Goal: Task Accomplishment & Management: Use online tool/utility

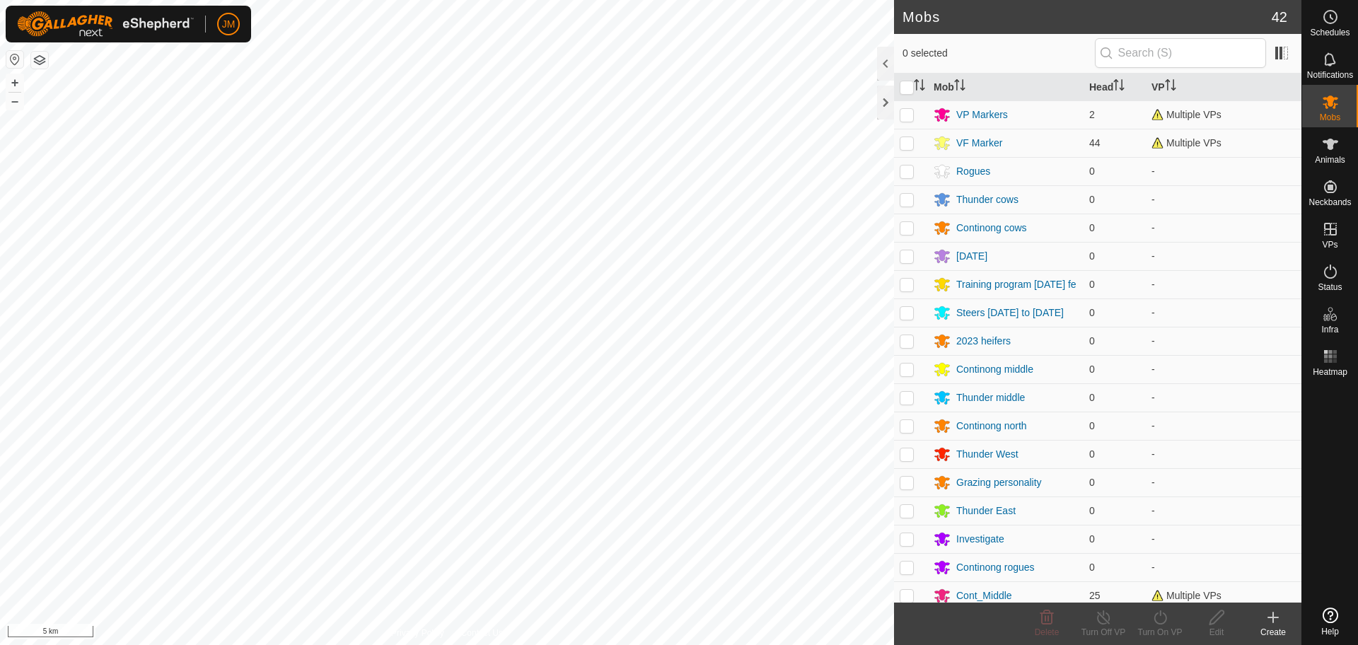
click at [882, 107] on div at bounding box center [885, 103] width 17 height 34
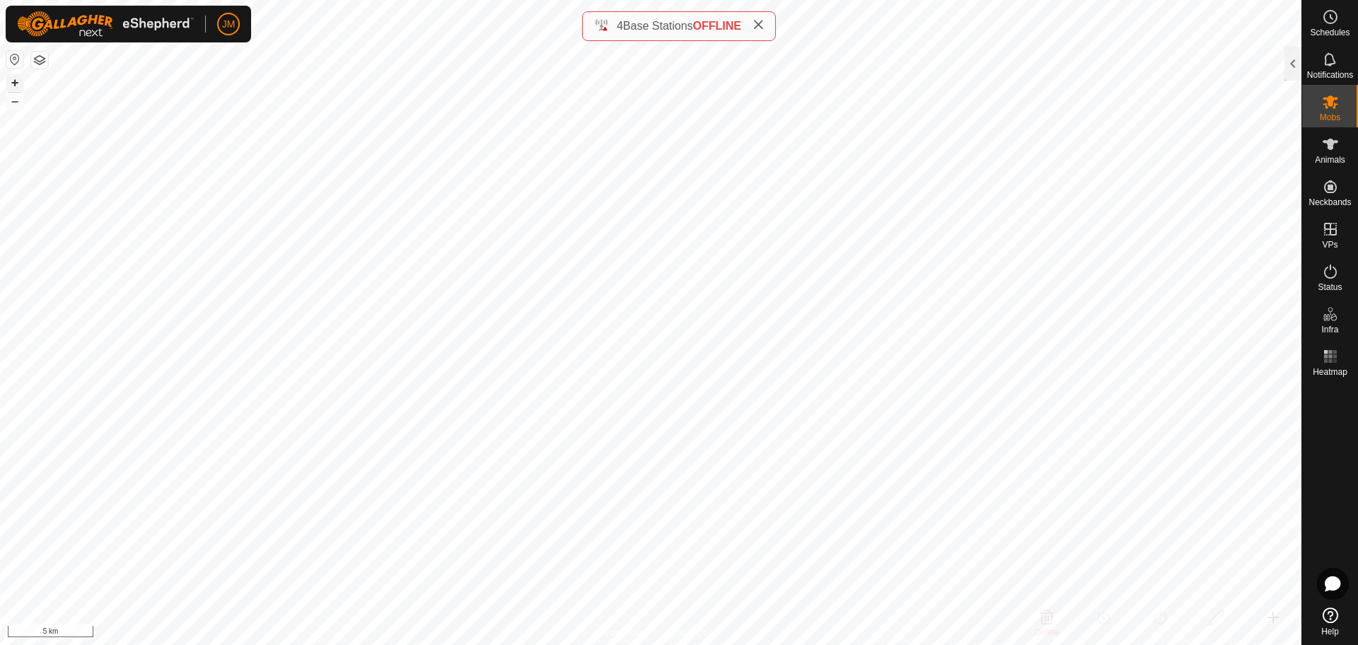
click at [21, 87] on button "+" at bounding box center [14, 82] width 17 height 17
click at [761, 33] on span at bounding box center [757, 26] width 11 height 17
click at [13, 86] on button "+" at bounding box center [14, 82] width 17 height 17
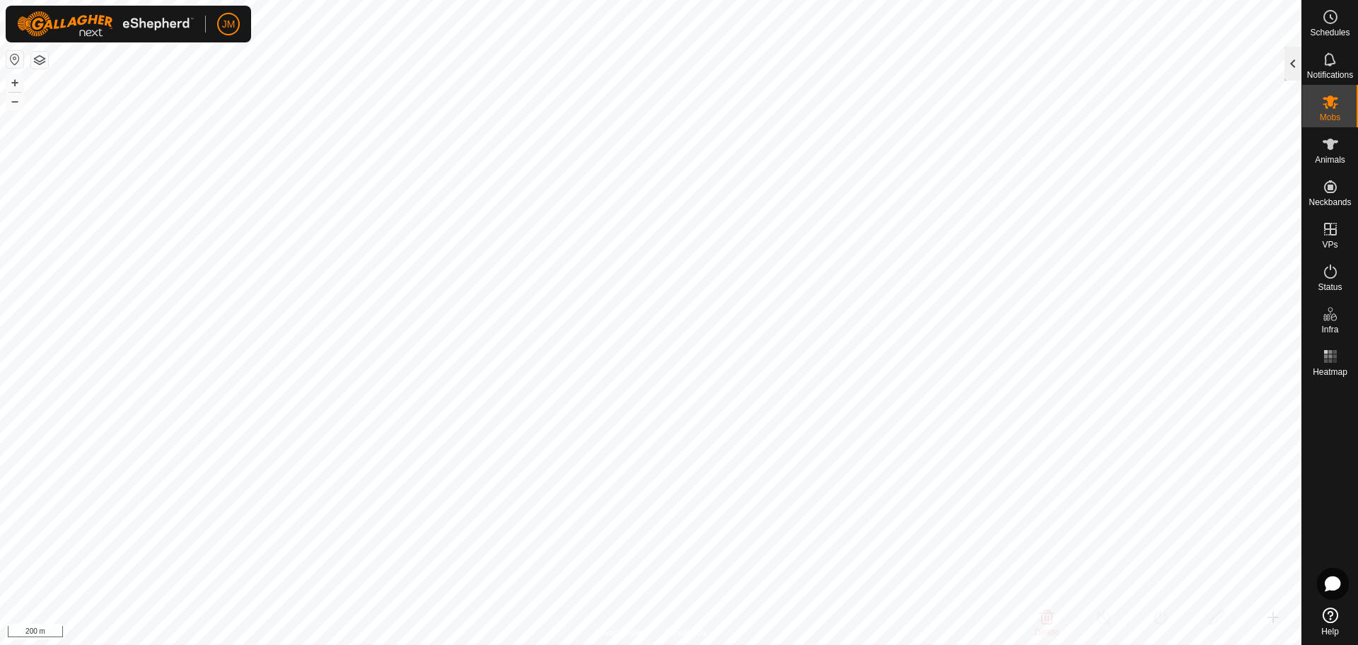
click at [1293, 62] on div at bounding box center [1292, 64] width 17 height 34
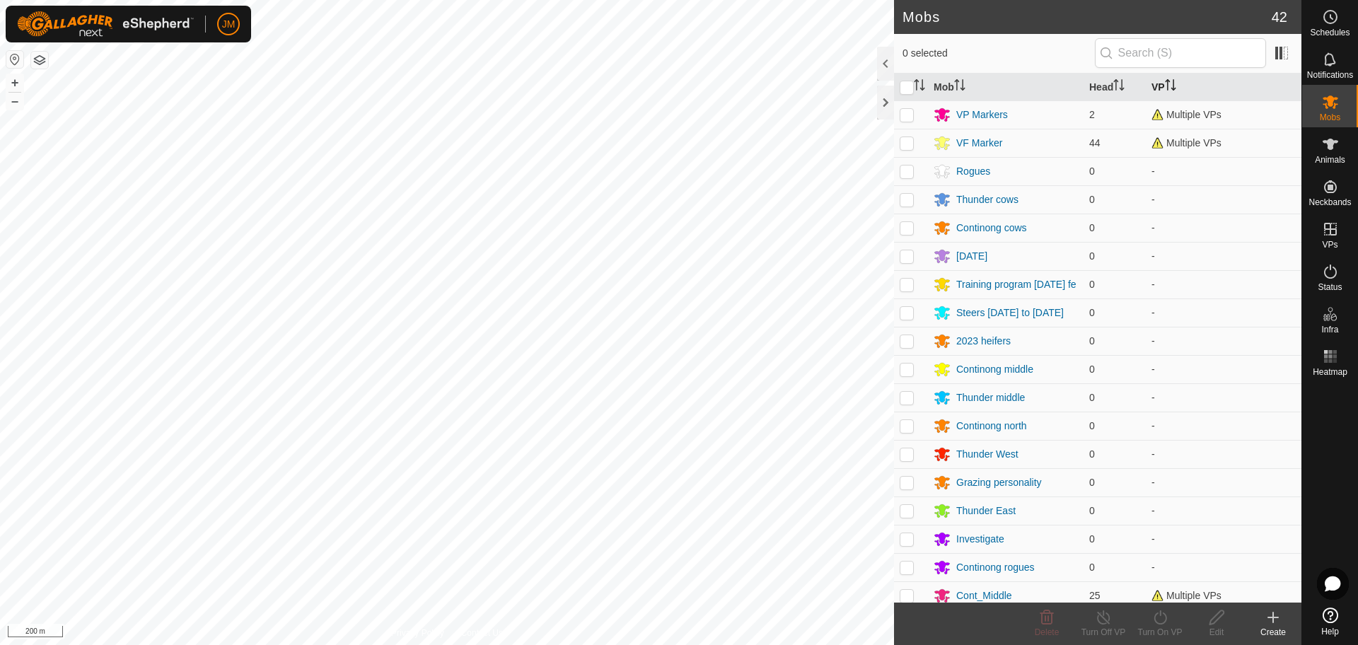
click at [1164, 81] on icon "Activate to sort" at bounding box center [1169, 84] width 11 height 11
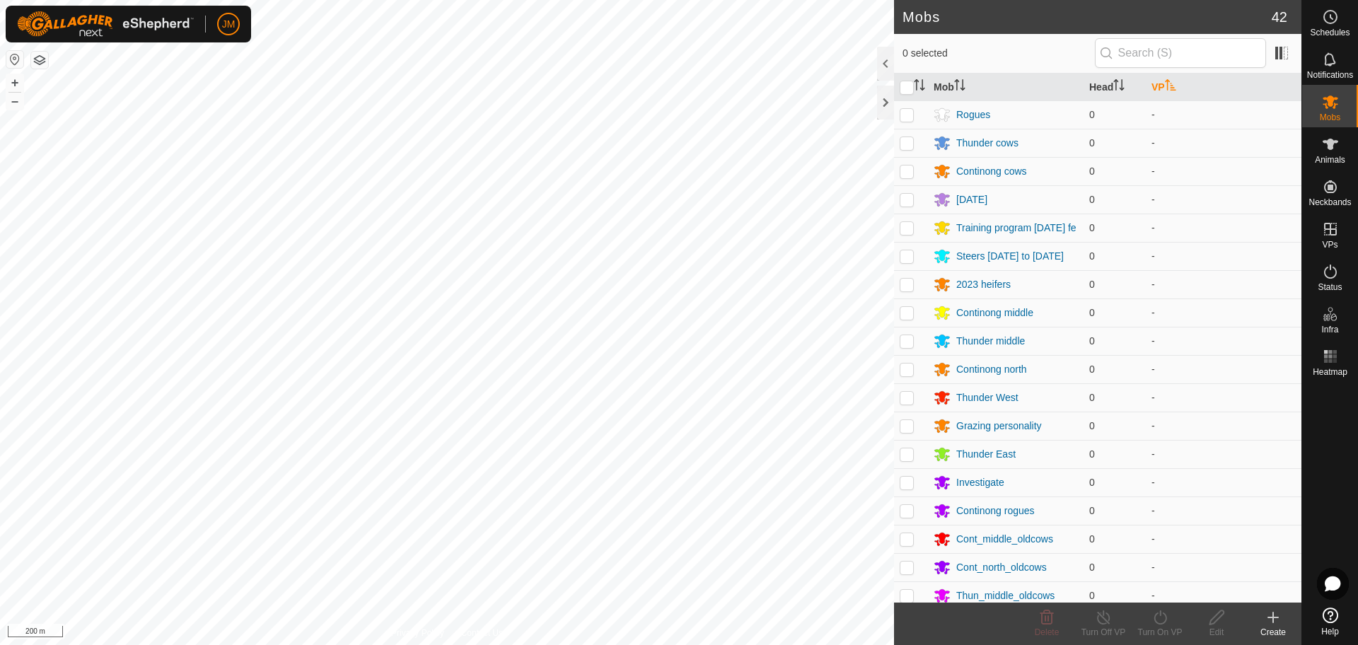
click at [1164, 81] on icon "Activate to sort" at bounding box center [1169, 84] width 11 height 11
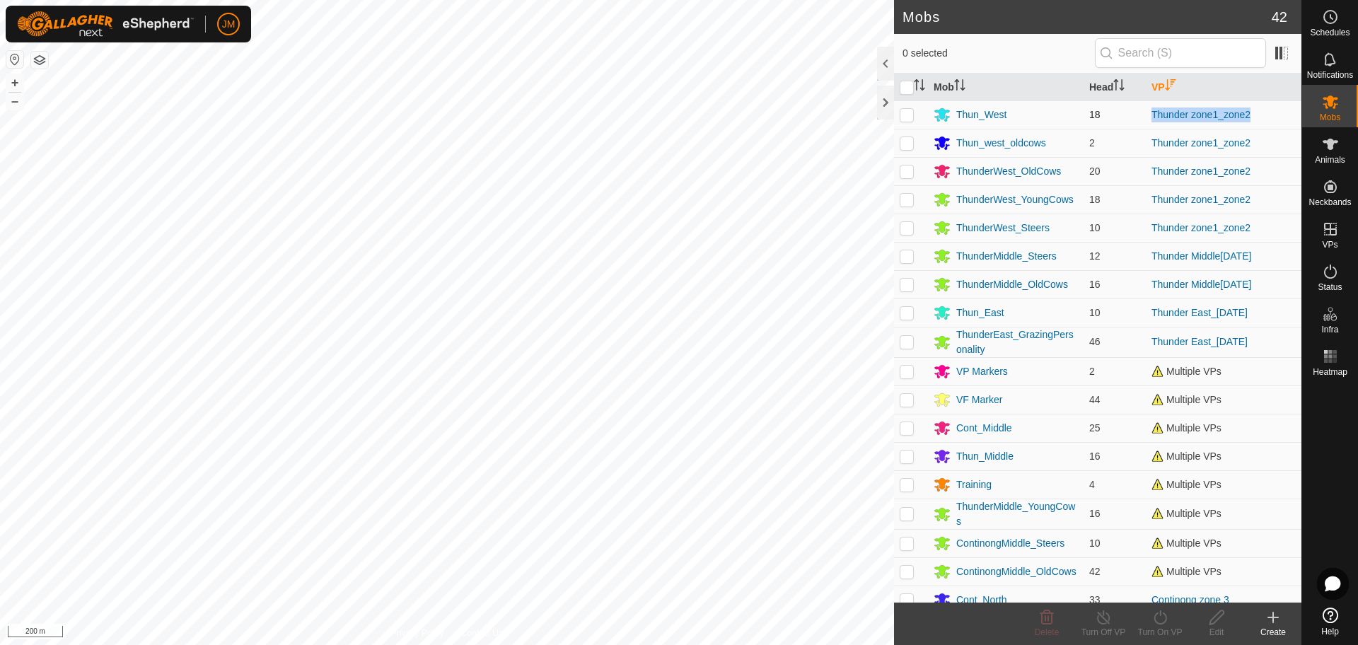
drag, startPoint x: 1271, startPoint y: 112, endPoint x: 1142, endPoint y: 120, distance: 129.7
click at [1145, 120] on td "Thunder zone1_zone2" at bounding box center [1223, 114] width 156 height 28
copy link "Thunder zone1_zone2"
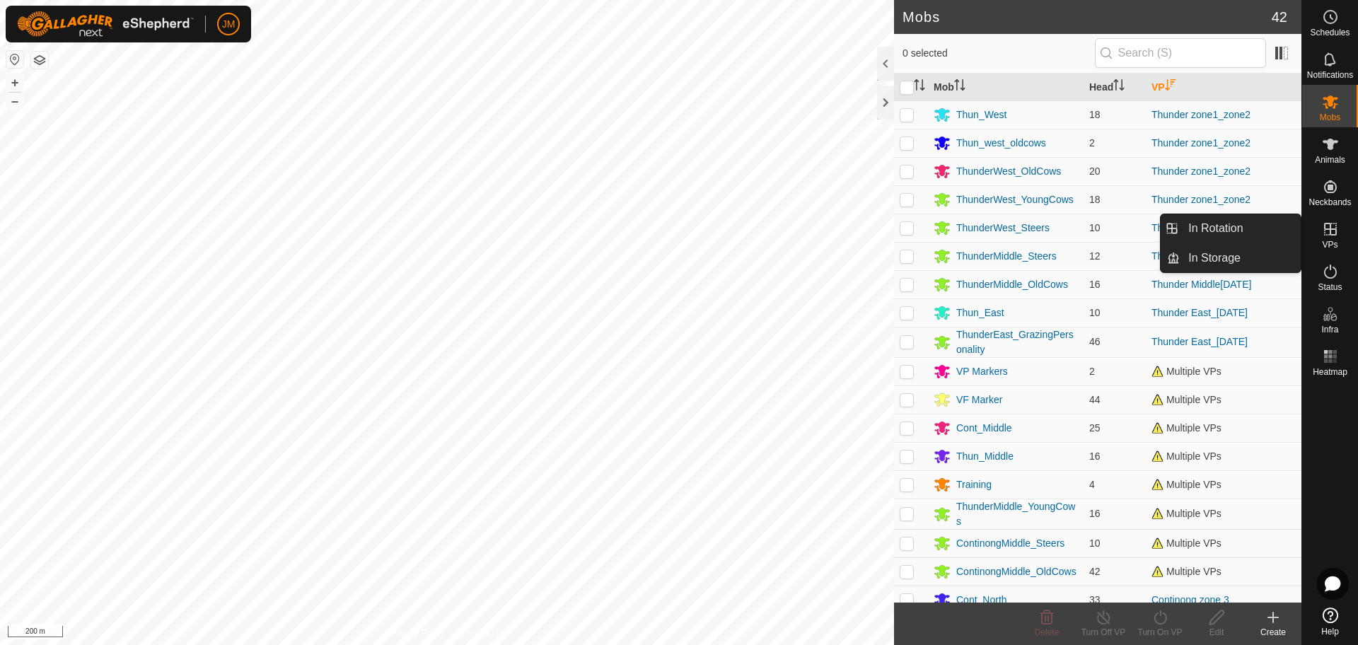
click at [1334, 235] on icon at bounding box center [1330, 229] width 13 height 13
click at [1230, 253] on link "In Storage" at bounding box center [1239, 258] width 121 height 28
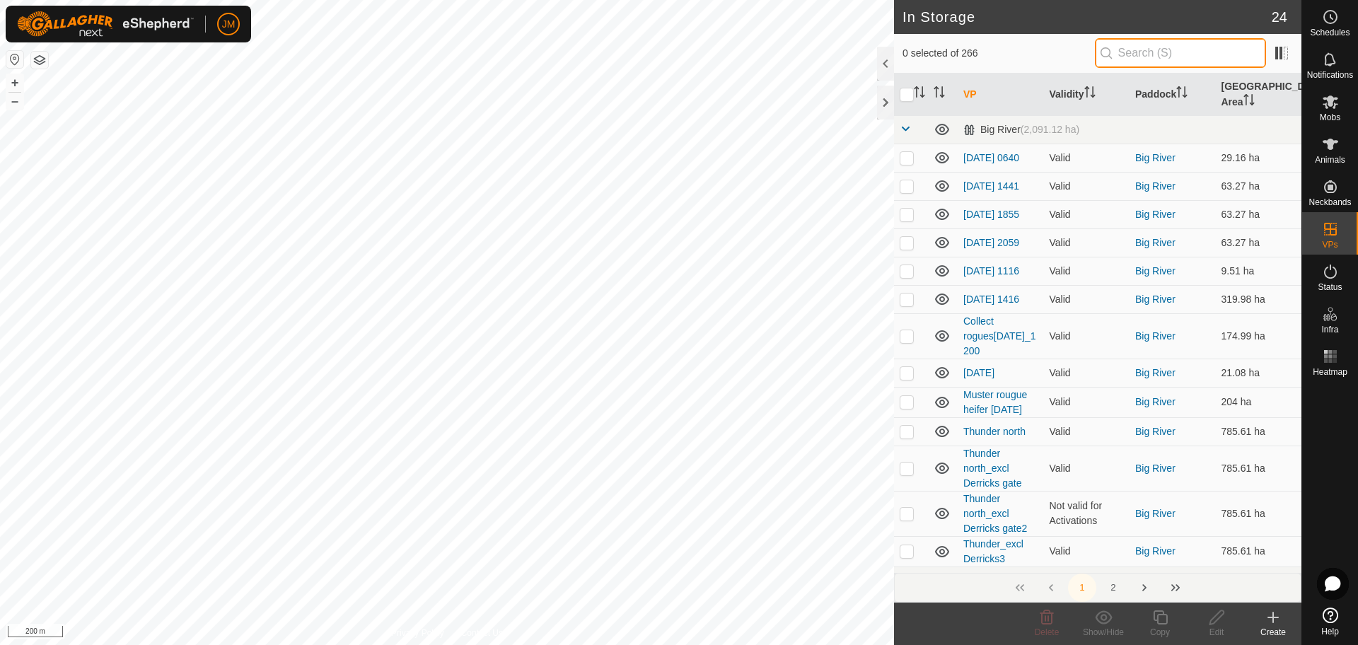
click at [1198, 47] on input "text" at bounding box center [1179, 53] width 171 height 30
paste input "Thunder zone1_zone2"
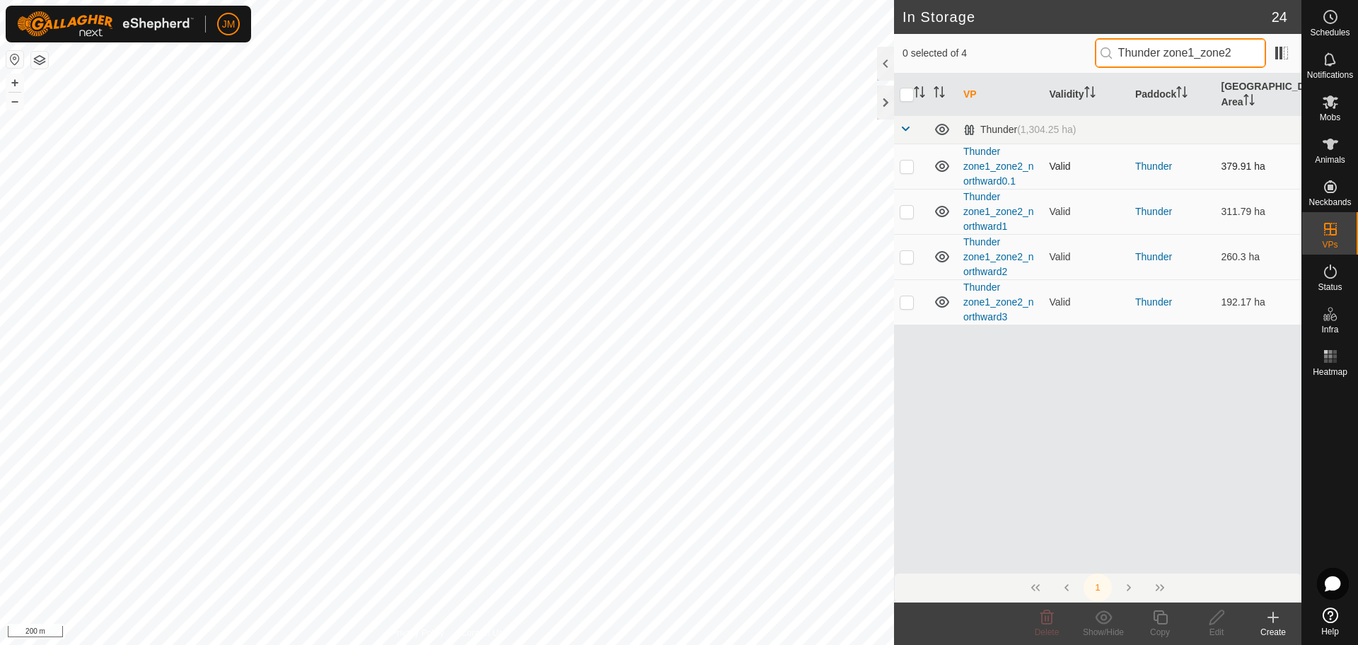
type input "Thunder zone1_zone2"
click at [909, 170] on p-checkbox at bounding box center [906, 165] width 14 height 11
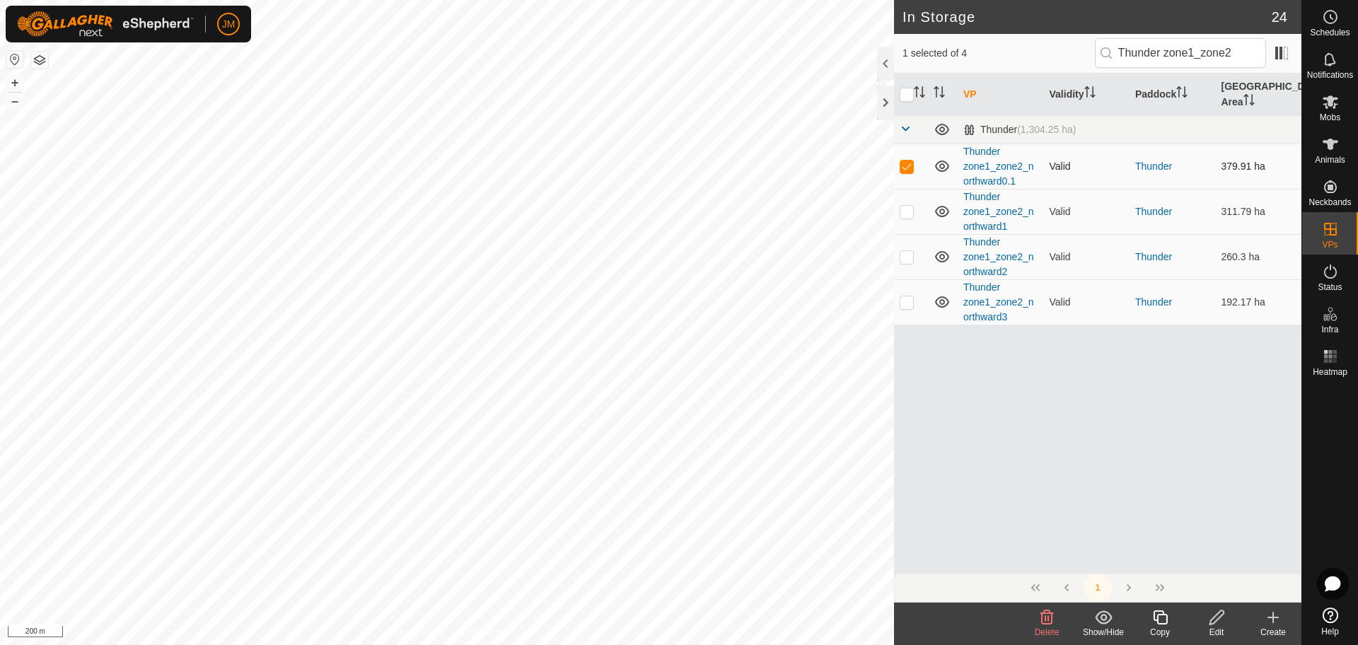
checkbox input "false"
click at [904, 218] on td at bounding box center [911, 211] width 34 height 45
checkbox input "false"
click at [904, 262] on p-checkbox at bounding box center [906, 256] width 14 height 11
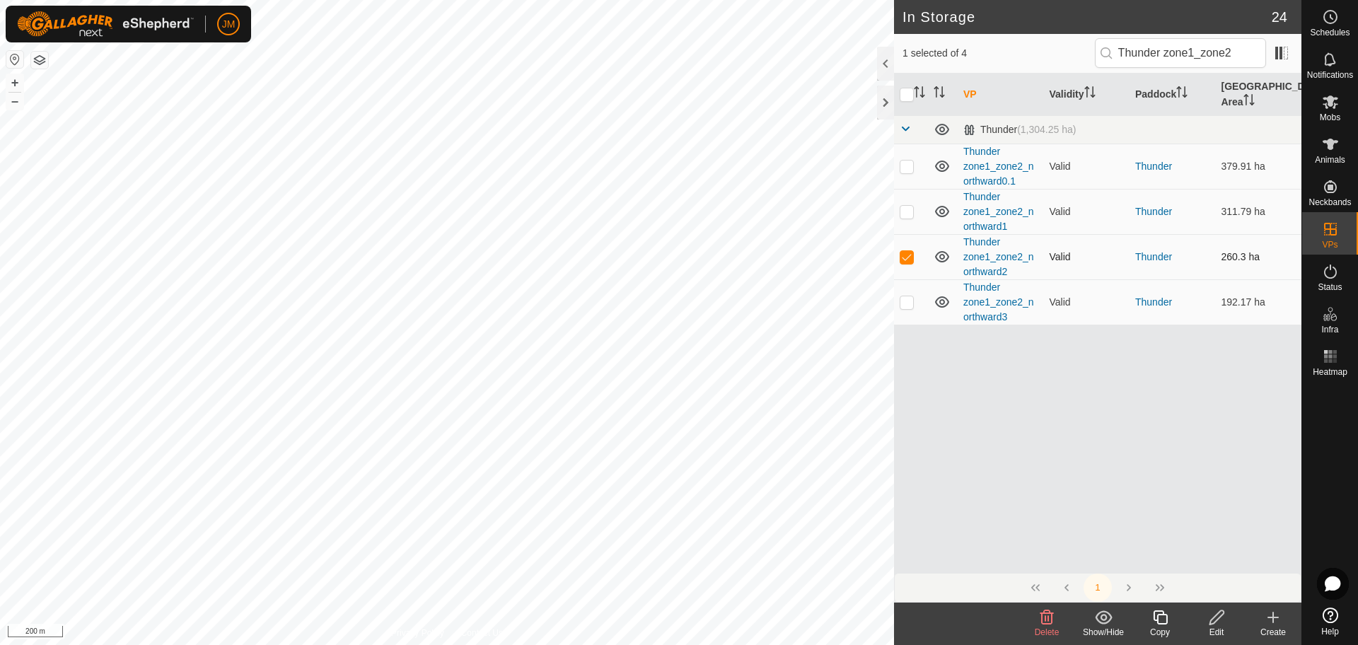
click at [906, 260] on p-checkbox at bounding box center [906, 256] width 14 height 11
checkbox input "false"
click at [908, 305] on p-checkbox at bounding box center [906, 301] width 14 height 11
checkbox input "false"
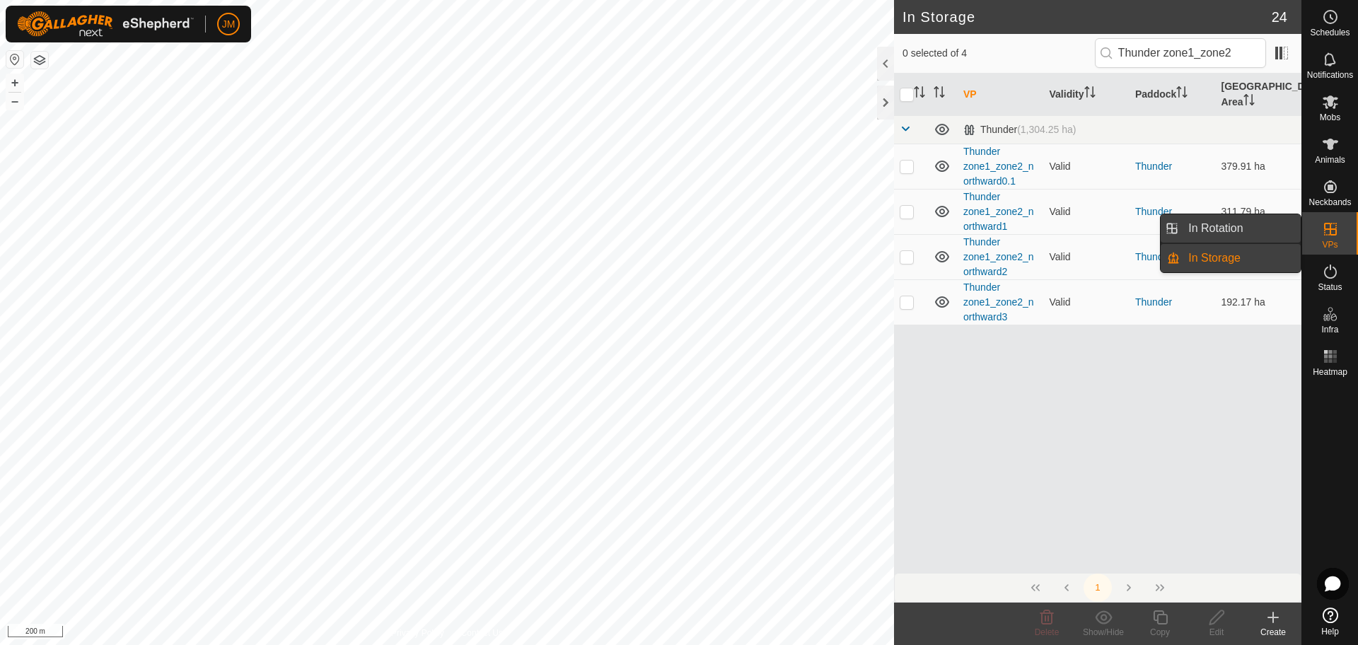
click at [1254, 235] on link "In Rotation" at bounding box center [1239, 228] width 121 height 28
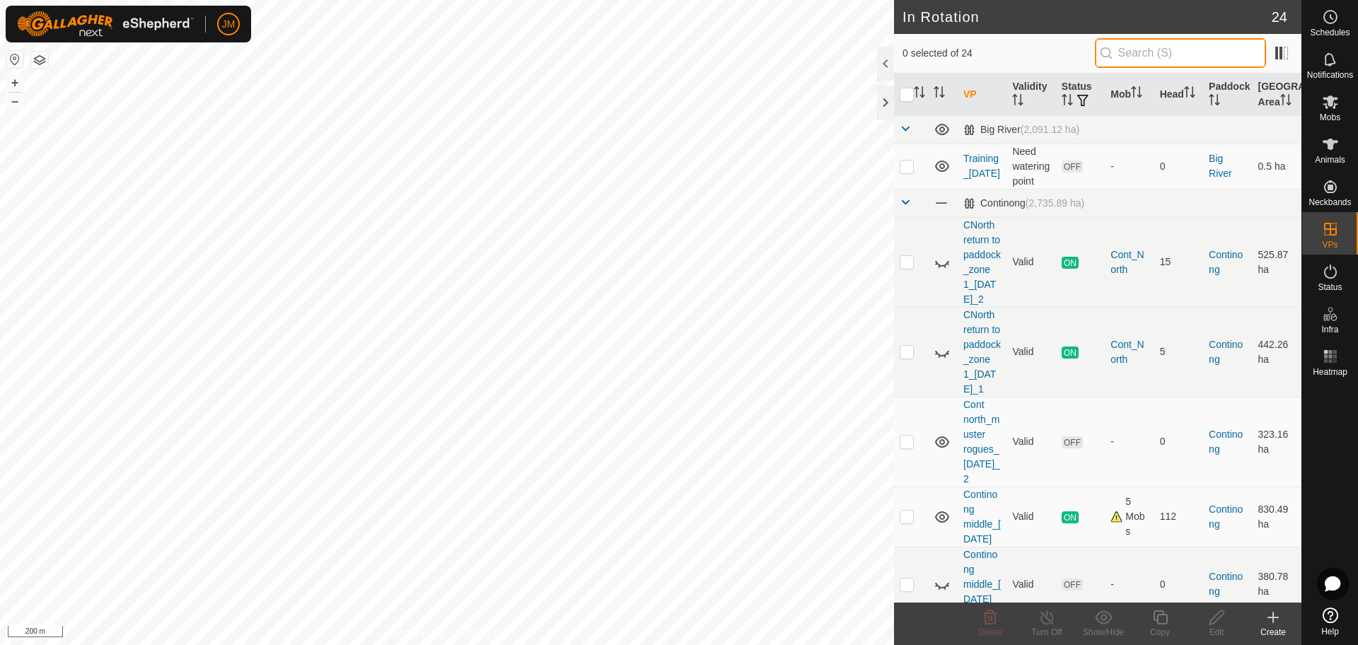
click at [1143, 52] on input "text" at bounding box center [1179, 53] width 171 height 30
paste input "Thunder zone1_zone2"
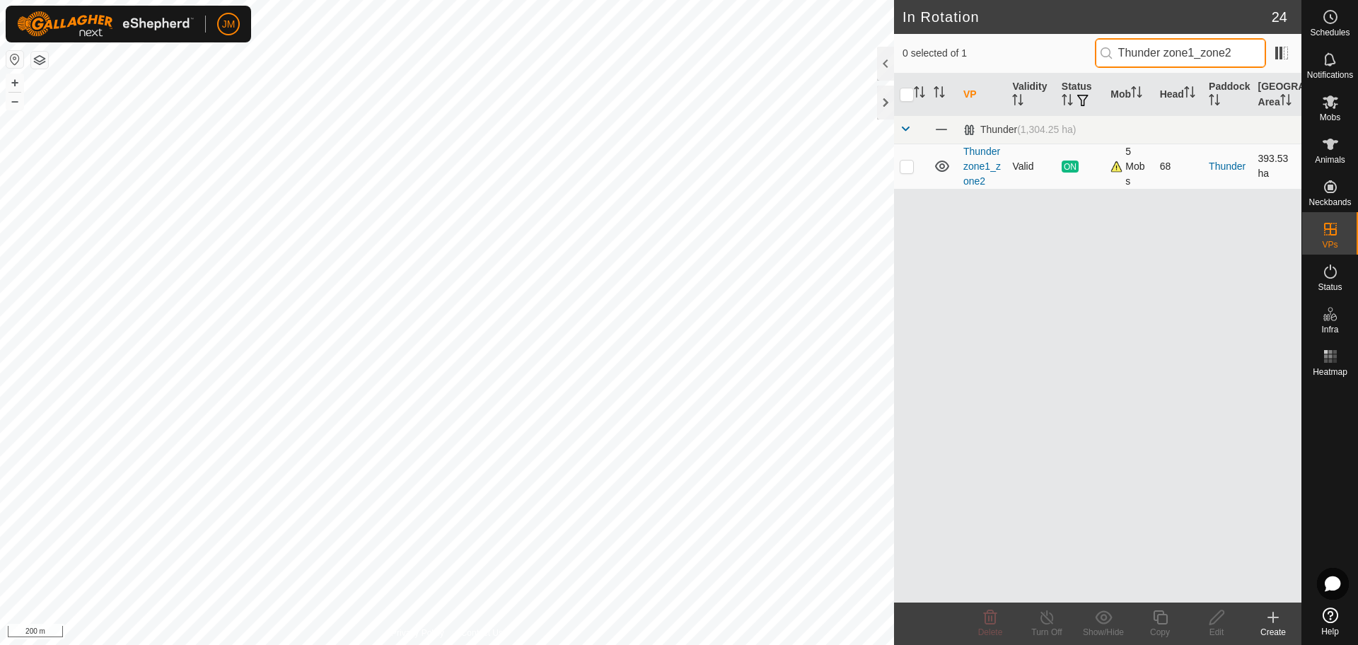
type input "Thunder zone1_zone2"
click at [906, 165] on p-checkbox at bounding box center [906, 165] width 14 height 11
checkbox input "true"
click at [1161, 621] on icon at bounding box center [1160, 617] width 18 height 17
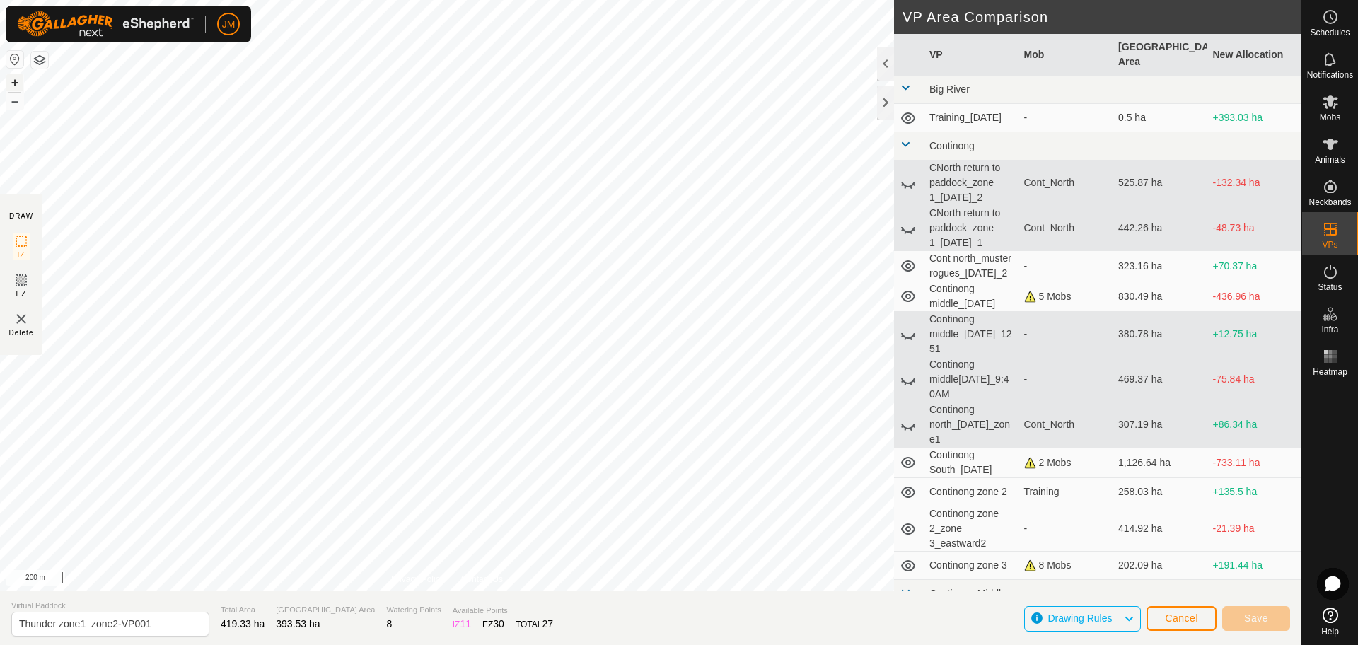
click at [16, 83] on button "+" at bounding box center [14, 82] width 17 height 17
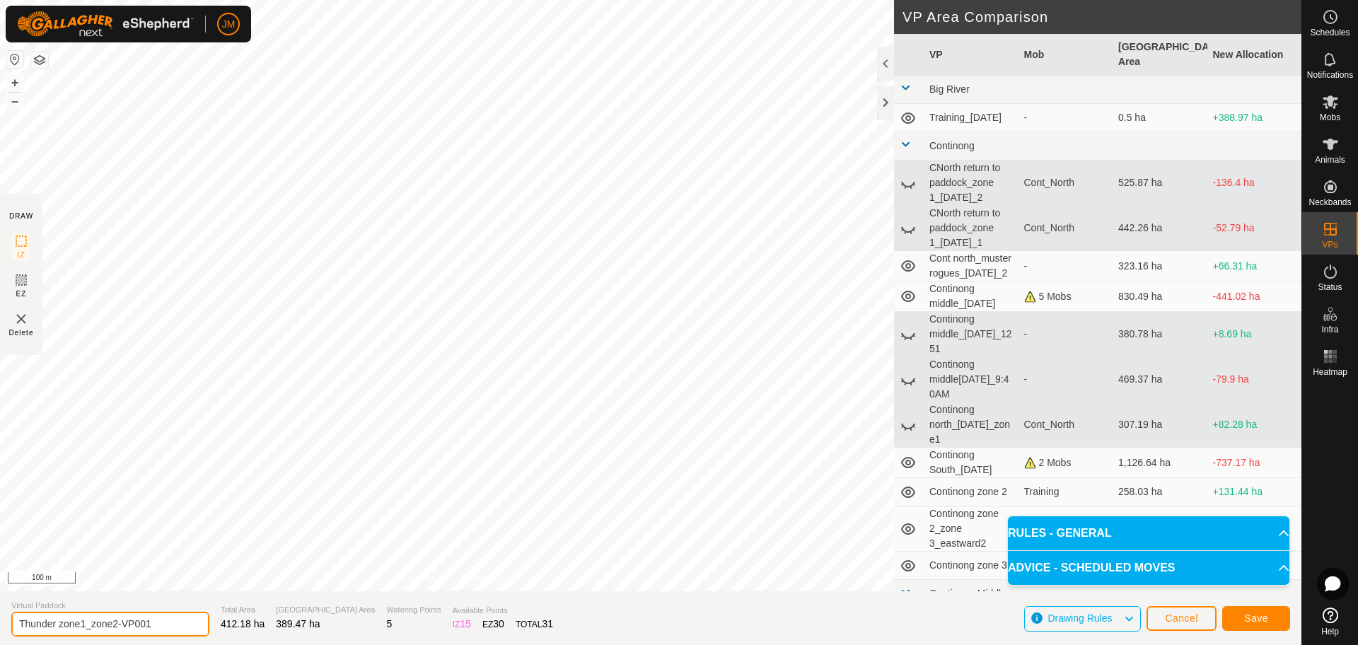
drag, startPoint x: 157, startPoint y: 624, endPoint x: 115, endPoint y: 631, distance: 42.3
click at [115, 631] on input "Thunder zone1_zone2-VP001" at bounding box center [110, 624] width 198 height 25
click at [139, 625] on input "Thunder zone1_zone2-VP001" at bounding box center [110, 624] width 198 height 25
drag, startPoint x: 159, startPoint y: 625, endPoint x: 117, endPoint y: 634, distance: 42.6
click at [117, 634] on input "Thunder zone1_zone2-VP001" at bounding box center [110, 624] width 198 height 25
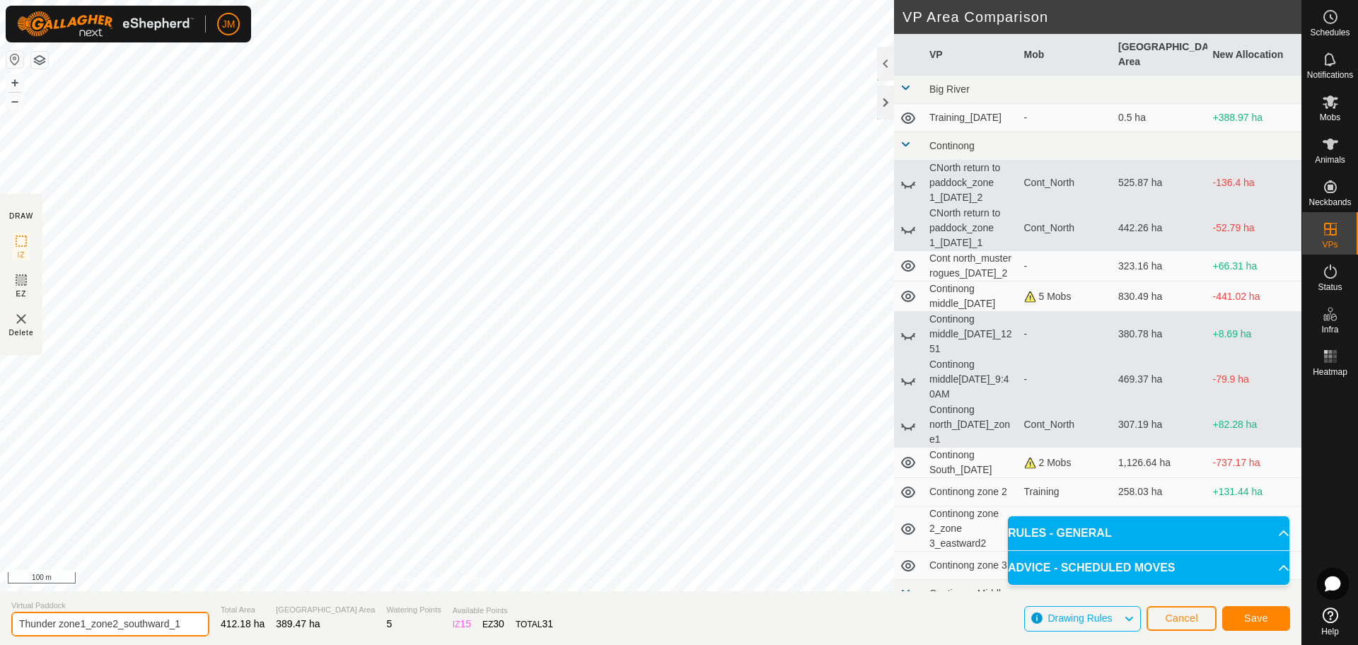
click at [156, 621] on input "Thunder zone1_zone2_southward_1" at bounding box center [110, 624] width 198 height 25
click at [183, 626] on input "Thunder zone1_zone2_southward_1" at bounding box center [110, 624] width 198 height 25
type input "Thunder zone1_zone2_southward_1"
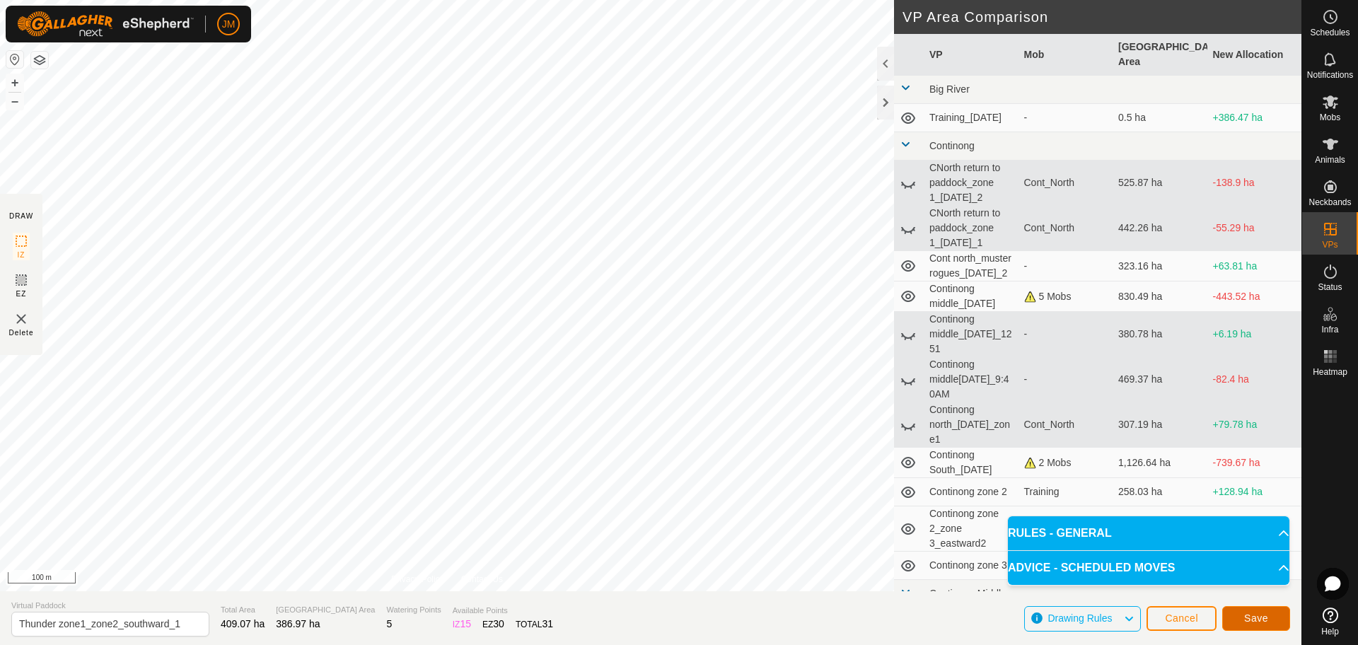
click at [1251, 617] on span "Save" at bounding box center [1256, 617] width 24 height 11
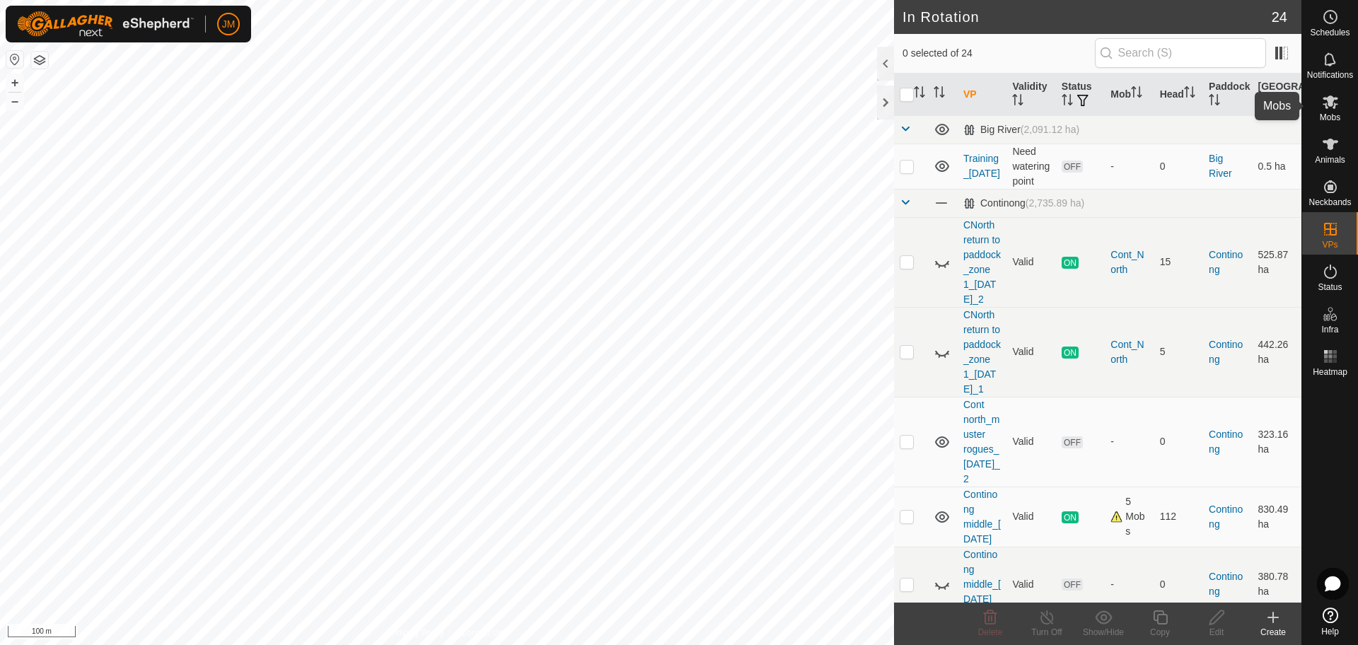
click at [1324, 110] on icon at bounding box center [1329, 101] width 17 height 17
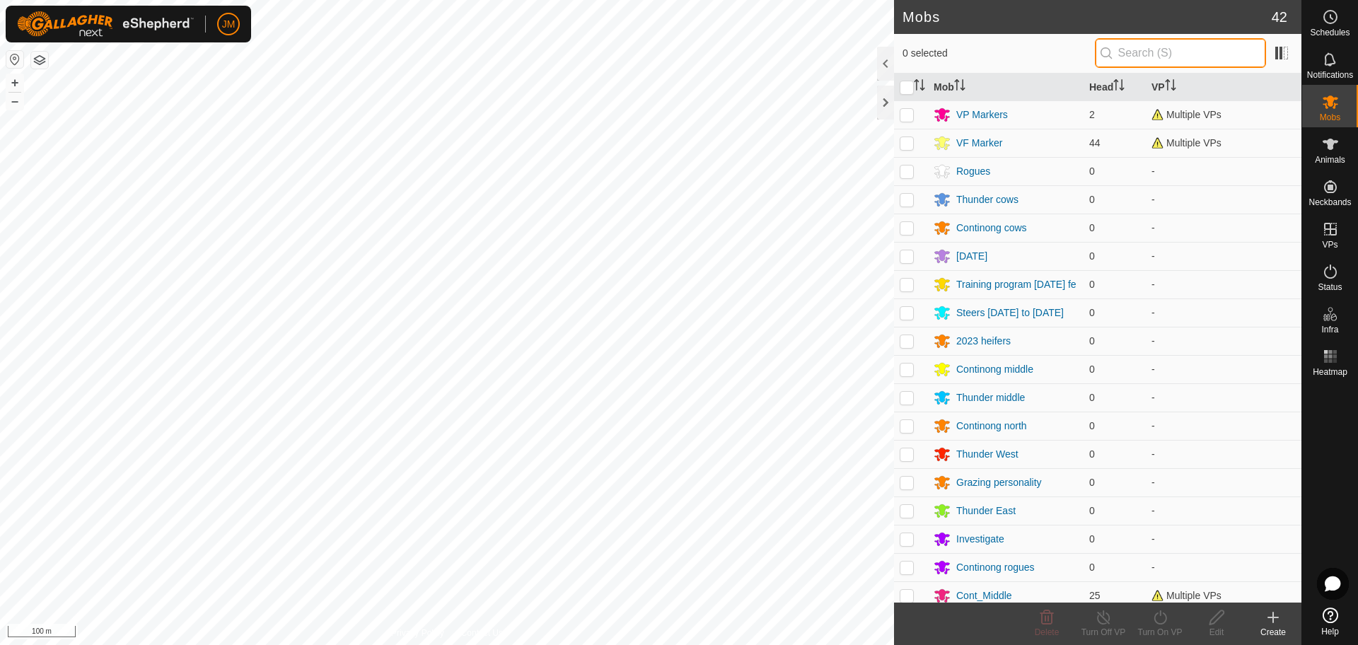
click at [1145, 61] on input "text" at bounding box center [1179, 53] width 171 height 30
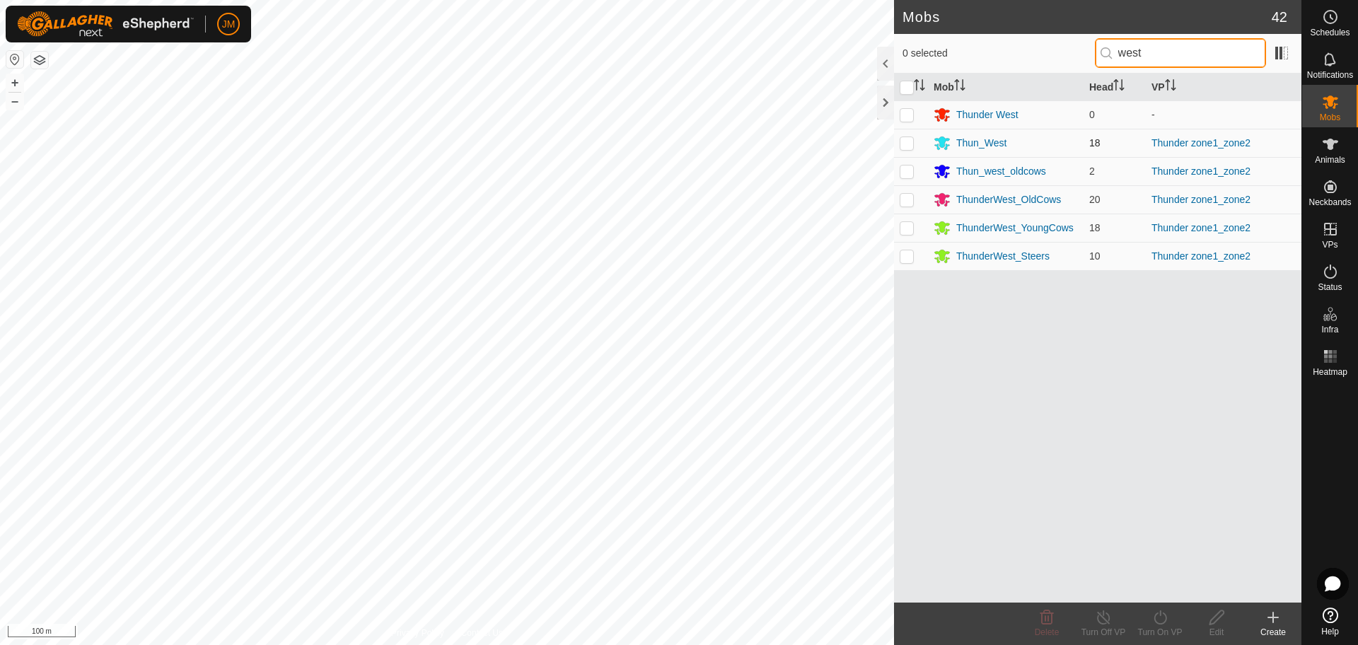
type input "west"
click at [912, 146] on p-checkbox at bounding box center [906, 142] width 14 height 11
checkbox input "true"
click at [911, 176] on p-checkbox at bounding box center [906, 170] width 14 height 11
checkbox input "true"
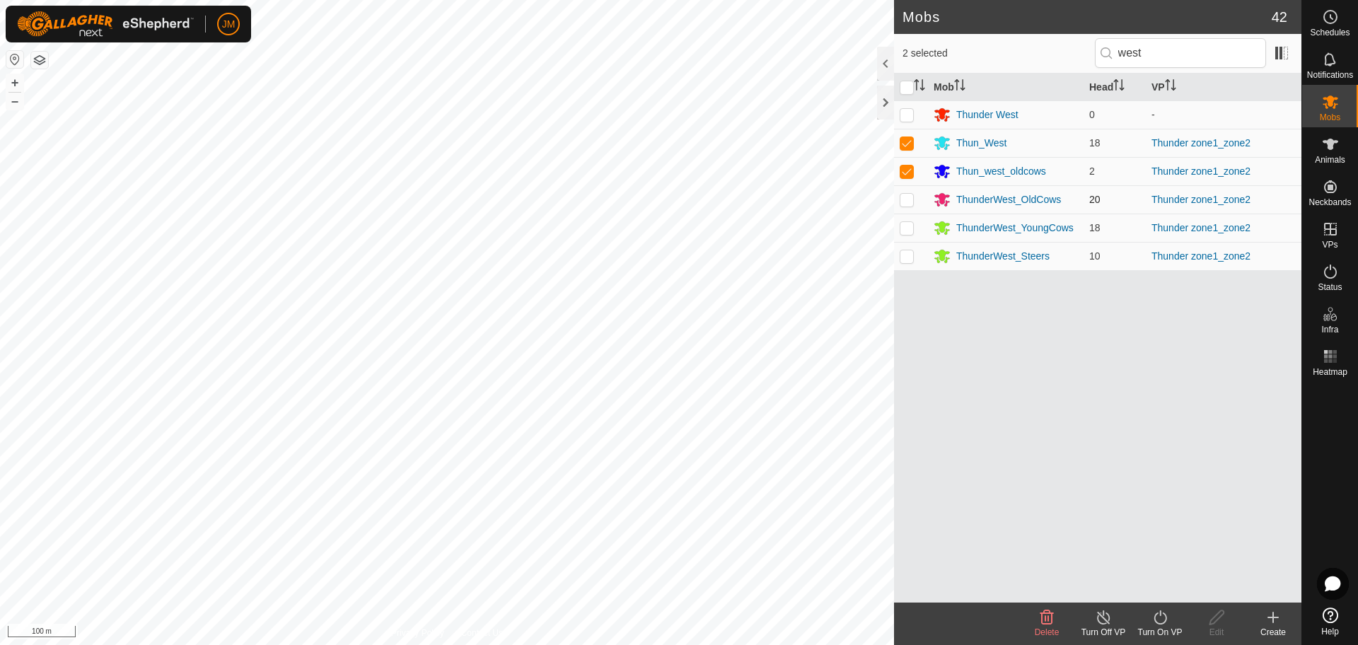
click at [909, 199] on p-checkbox at bounding box center [906, 199] width 14 height 11
checkbox input "true"
click at [904, 233] on p-checkbox at bounding box center [906, 227] width 14 height 11
checkbox input "true"
click at [906, 264] on td at bounding box center [911, 256] width 34 height 28
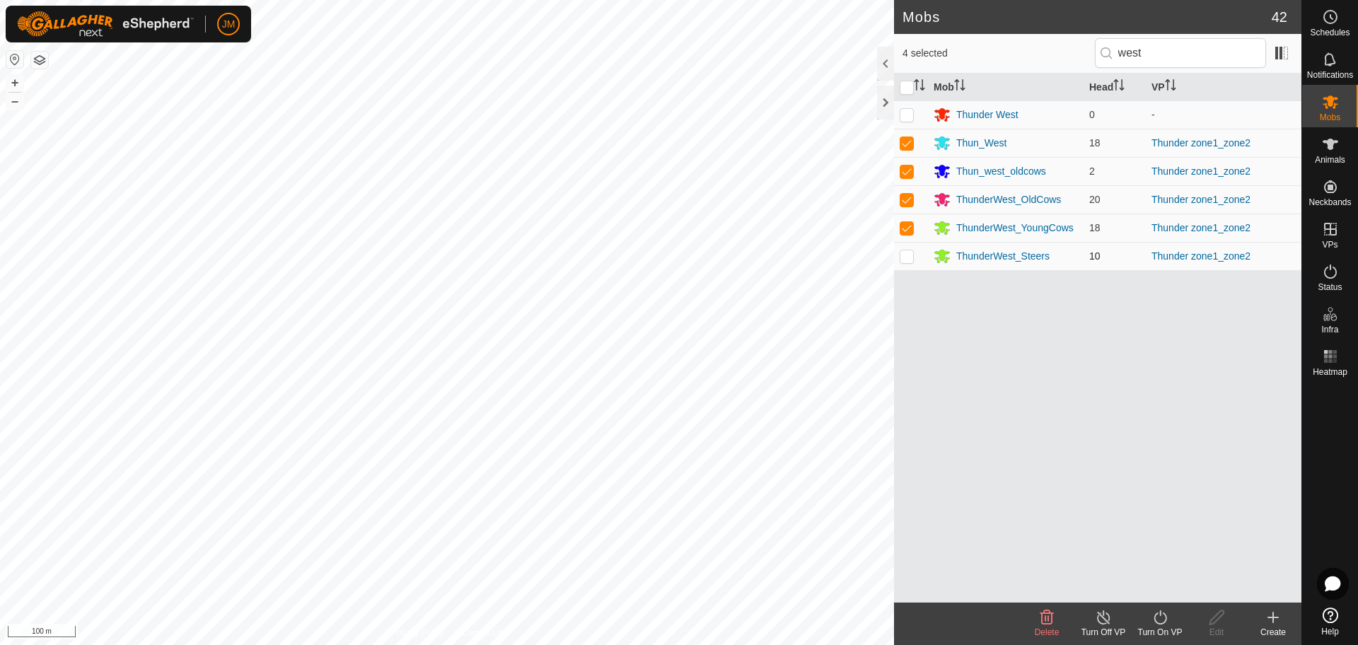
checkbox input "true"
click at [1155, 621] on icon at bounding box center [1159, 617] width 13 height 14
click at [1162, 583] on link "Now" at bounding box center [1202, 586] width 140 height 28
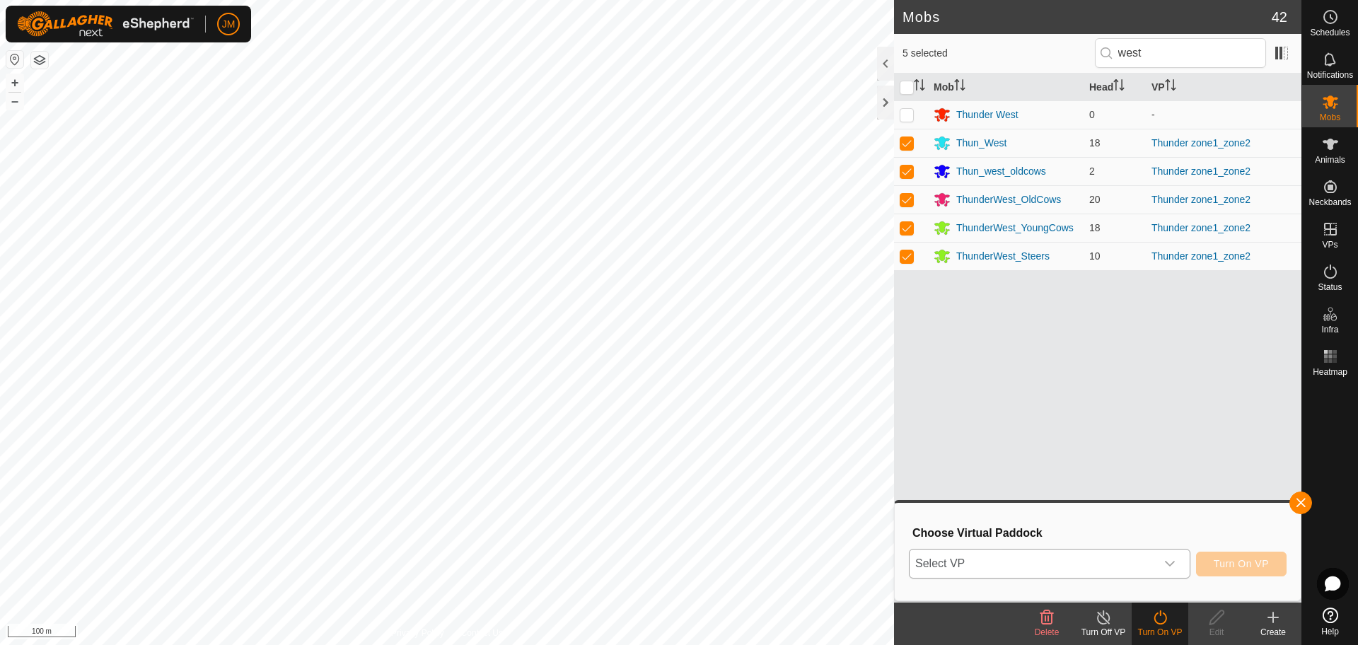
click at [1041, 561] on span "Select VP" at bounding box center [1032, 563] width 246 height 28
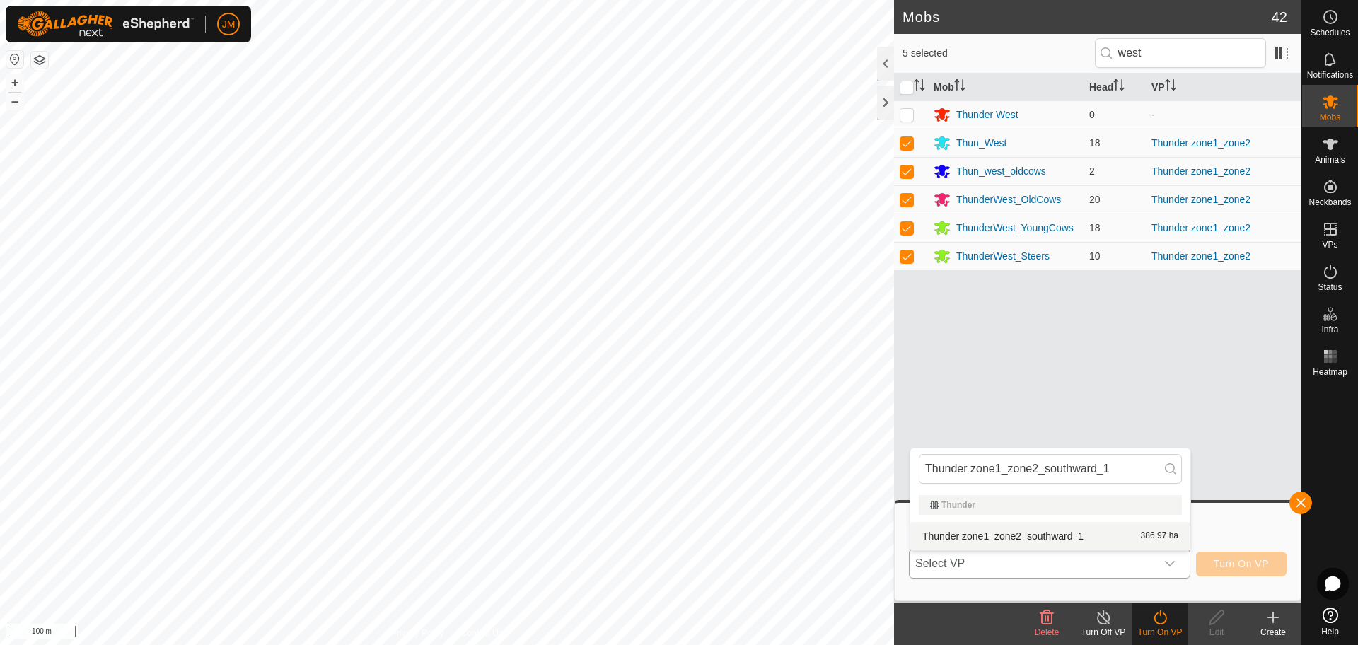
type input "Thunder zone1_zone2_southward_1"
click at [1008, 537] on li "Thunder zone1_zone2_southward_1 386.97 ha" at bounding box center [1050, 536] width 280 height 28
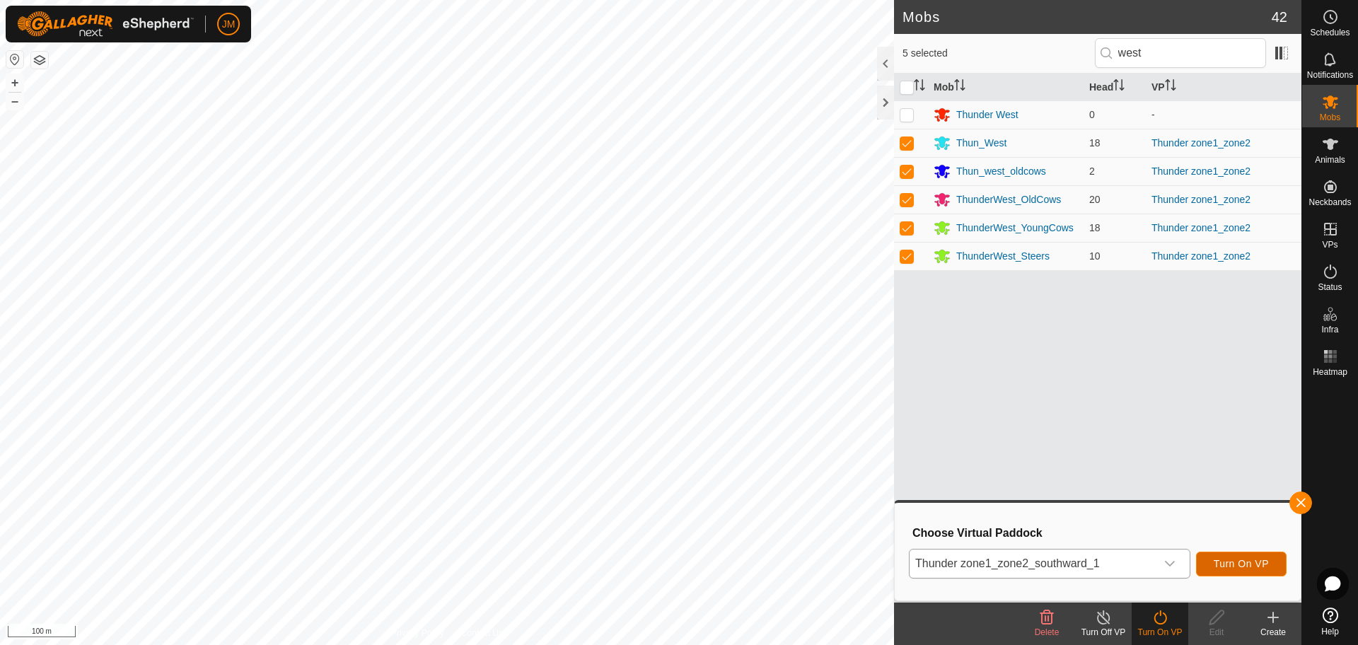
click at [1240, 561] on span "Turn On VP" at bounding box center [1240, 563] width 55 height 11
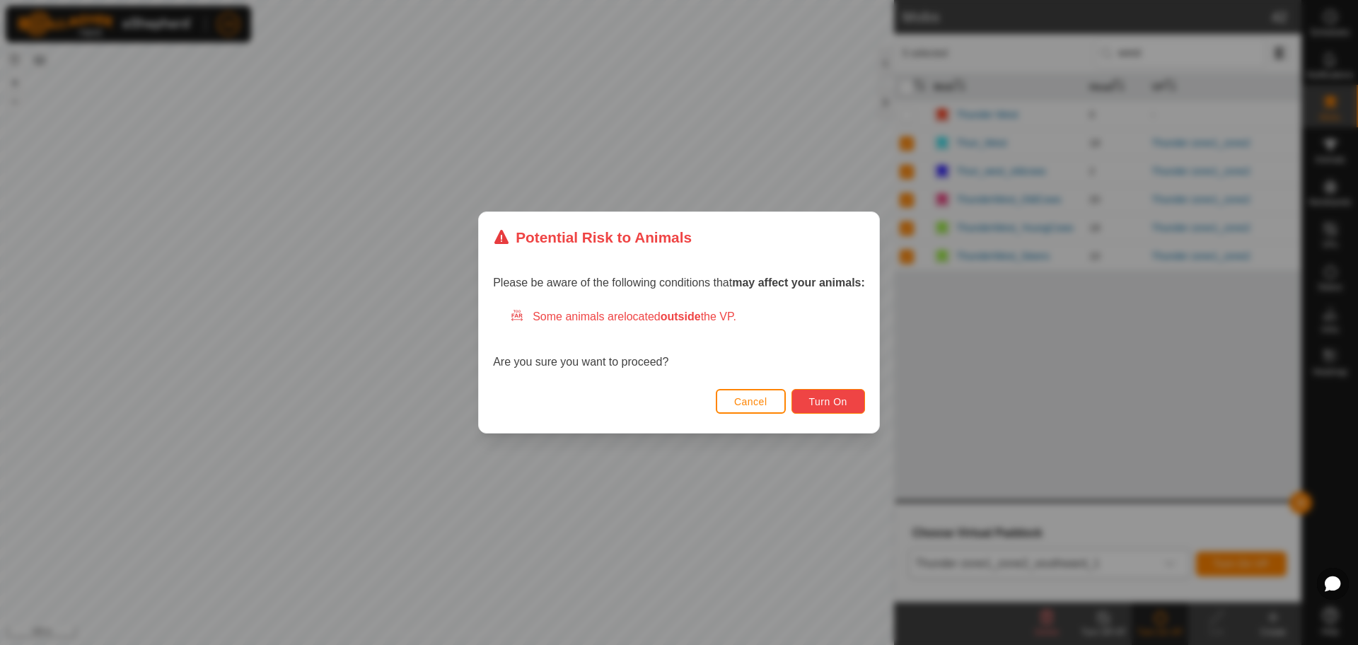
click at [836, 407] on span "Turn On" at bounding box center [828, 401] width 38 height 11
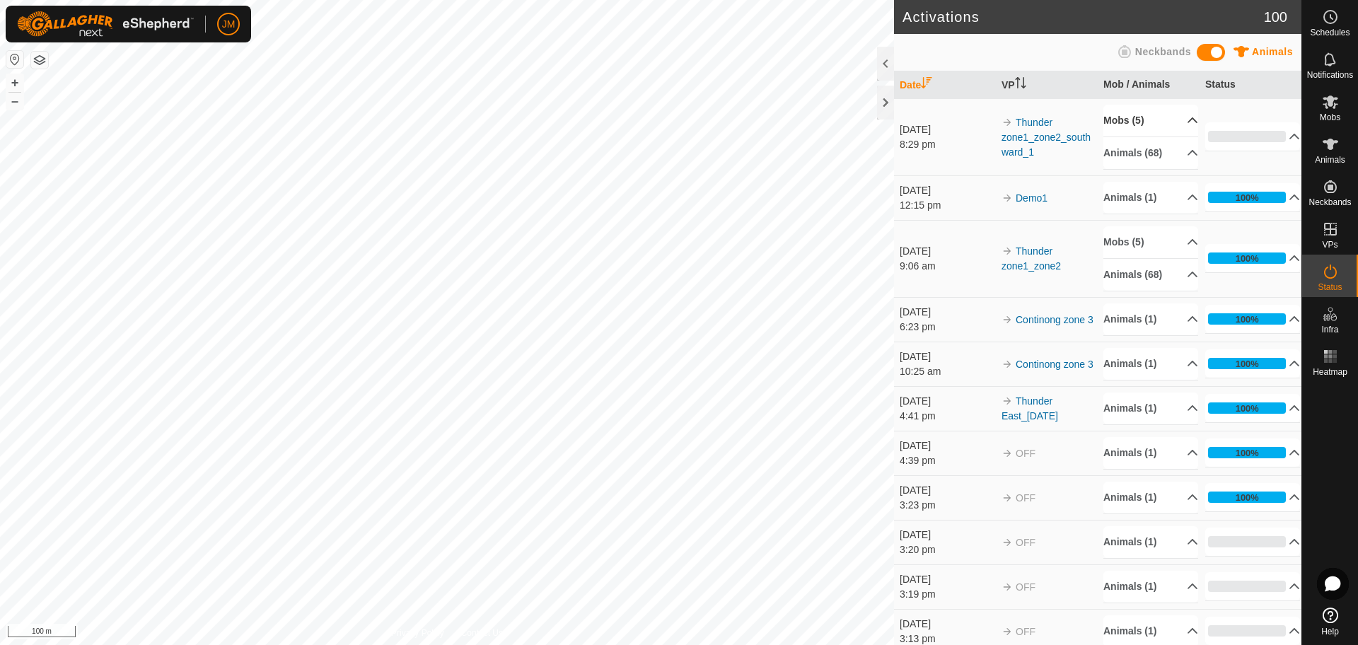
click at [1171, 128] on p-accordion-header "Mobs (5)" at bounding box center [1150, 121] width 95 height 32
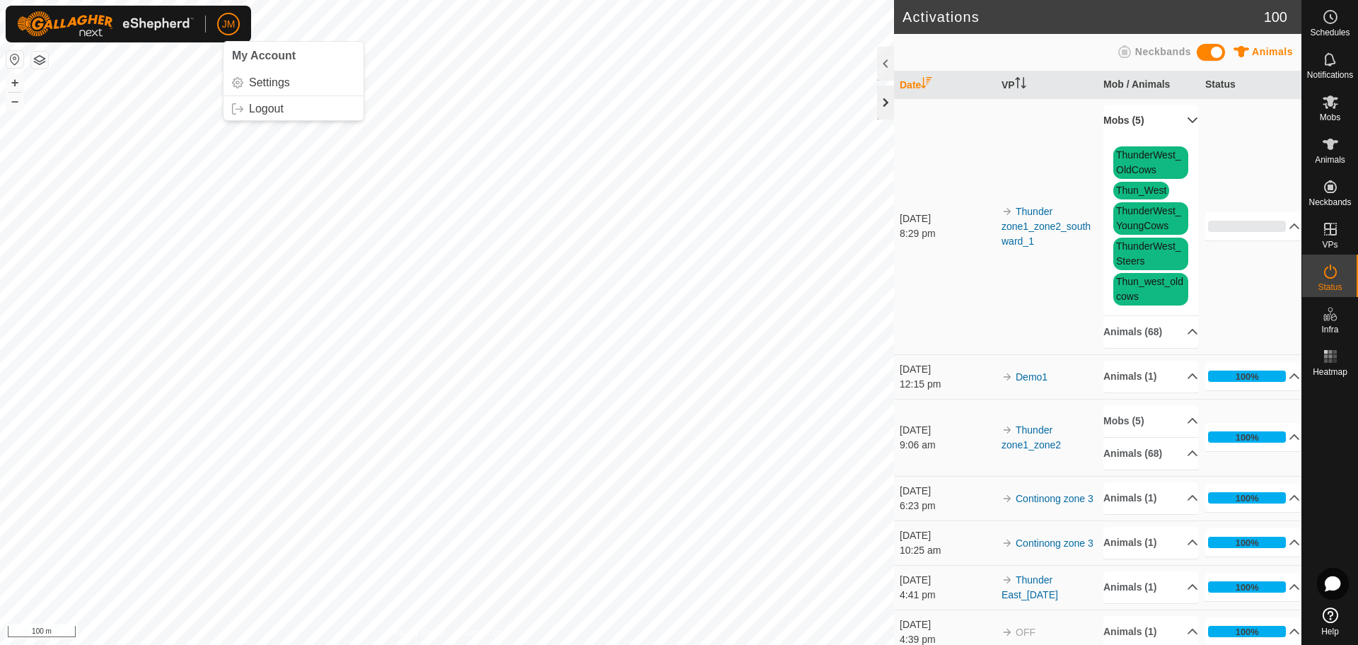
click at [883, 105] on div at bounding box center [885, 103] width 17 height 34
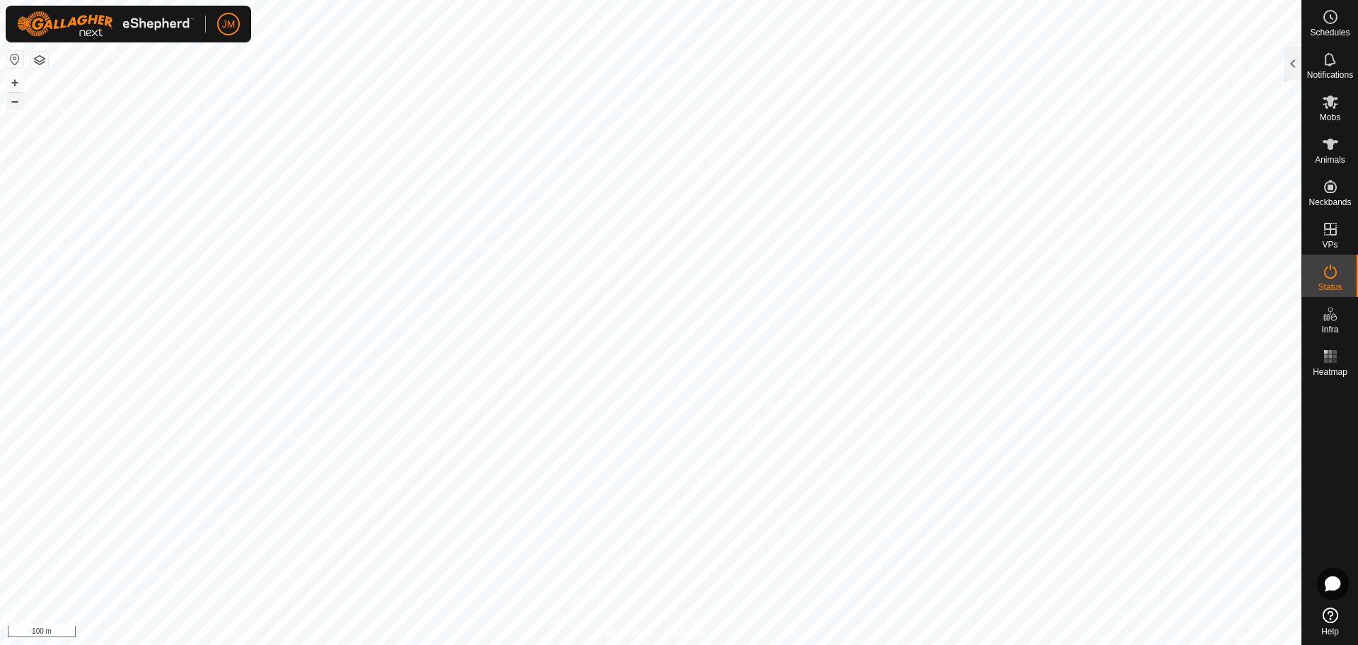
click at [16, 99] on button "–" at bounding box center [14, 101] width 17 height 17
click at [19, 81] on button "+" at bounding box center [14, 82] width 17 height 17
click at [21, 100] on button "–" at bounding box center [14, 101] width 17 height 17
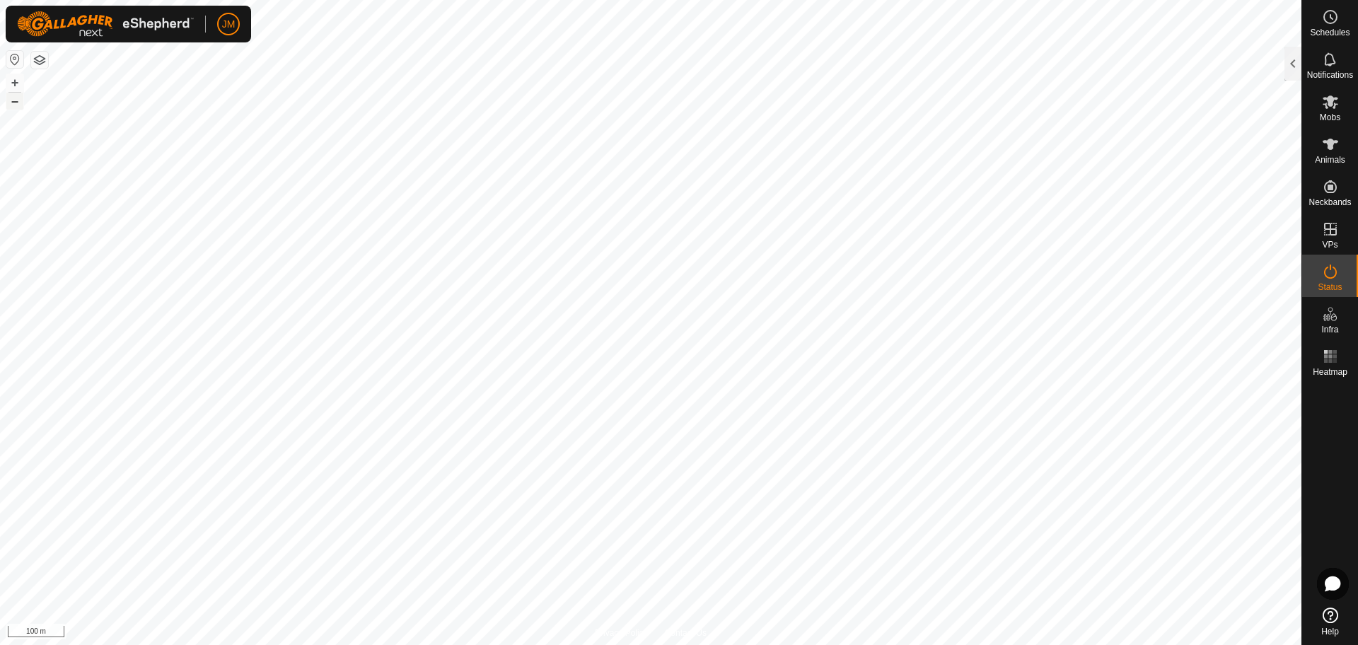
click at [21, 100] on button "–" at bounding box center [14, 101] width 17 height 17
